Goal: Check status: Check status

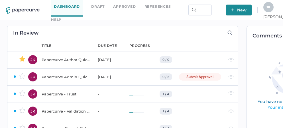
scroll to position [0, 38]
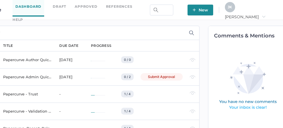
click at [265, 14] on span "[PERSON_NAME]" at bounding box center [245, 16] width 41 height 5
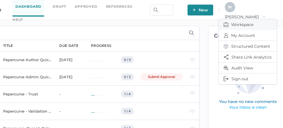
click at [245, 19] on span "Workspace" at bounding box center [248, 24] width 48 height 11
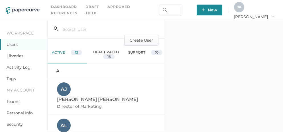
click at [23, 68] on link "Activity Log" at bounding box center [19, 67] width 24 height 5
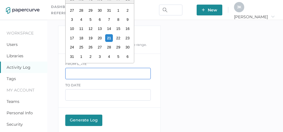
click at [83, 71] on input "text" at bounding box center [107, 73] width 85 height 11
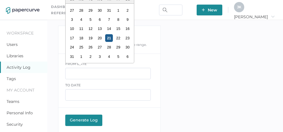
click at [108, 38] on div "21" at bounding box center [109, 38] width 8 height 8
type input "[DATE]"
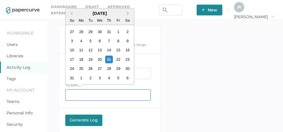
click at [74, 95] on input "text" at bounding box center [107, 94] width 85 height 11
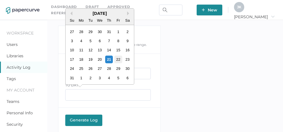
click at [117, 59] on div "22" at bounding box center [118, 60] width 8 height 8
type input "[DATE]"
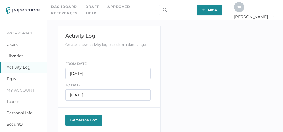
click at [85, 115] on button "Generate Log Processing" at bounding box center [83, 120] width 37 height 11
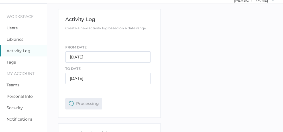
scroll to position [91, 0]
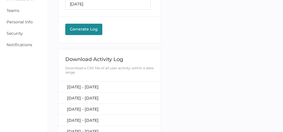
click at [98, 87] on span "[DATE] - [DATE]" at bounding box center [83, 86] width 32 height 5
